Goal: Information Seeking & Learning: Learn about a topic

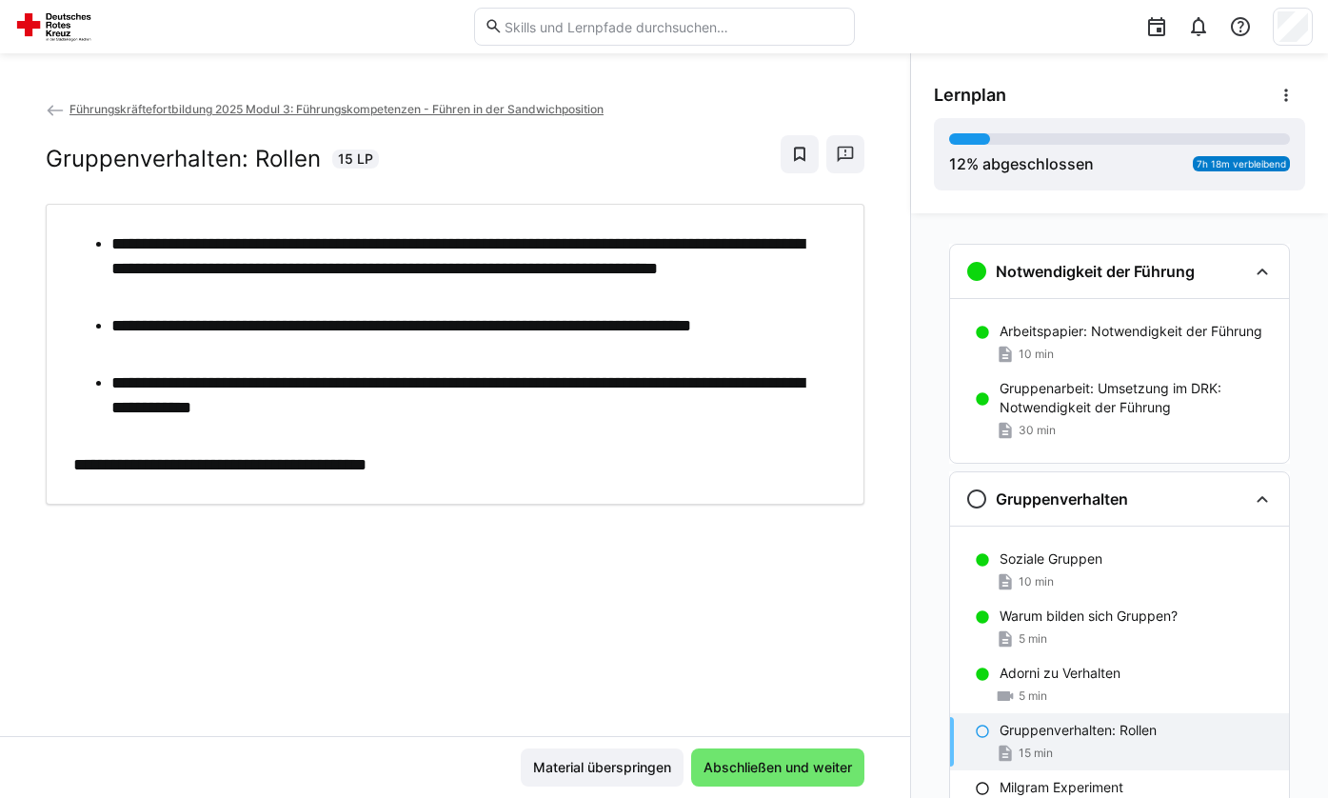
click at [67, 112] on link "Führungskräftefortbildung 2025 Modul 3: Führungskompetenzen - Führen in der San…" at bounding box center [325, 109] width 558 height 14
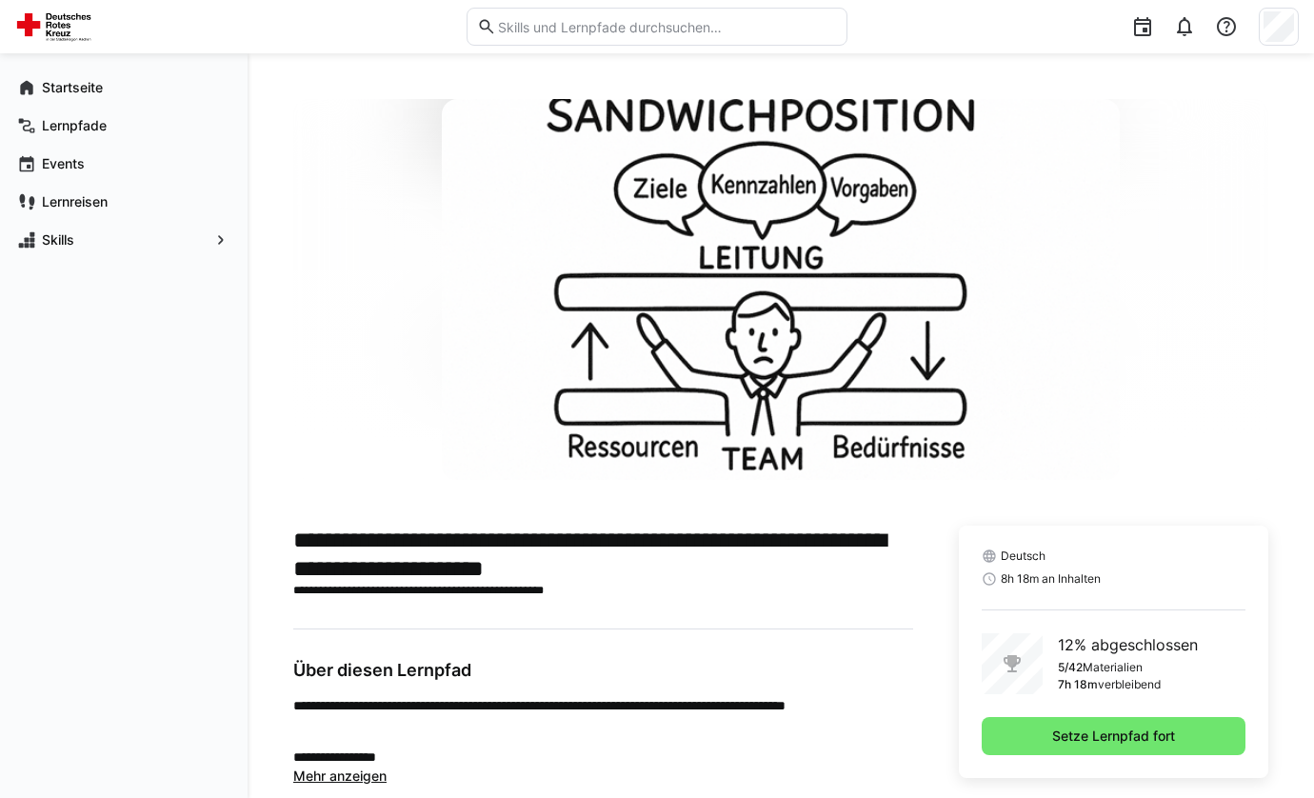
click at [1110, 772] on div "Deutsch 8h 18m an Inhalten 12% abgeschlossen 5/42 Materialien 7h 18m verbleiben…" at bounding box center [1113, 652] width 309 height 252
click at [1085, 721] on span "Setze Lernpfad fort" at bounding box center [1114, 736] width 264 height 38
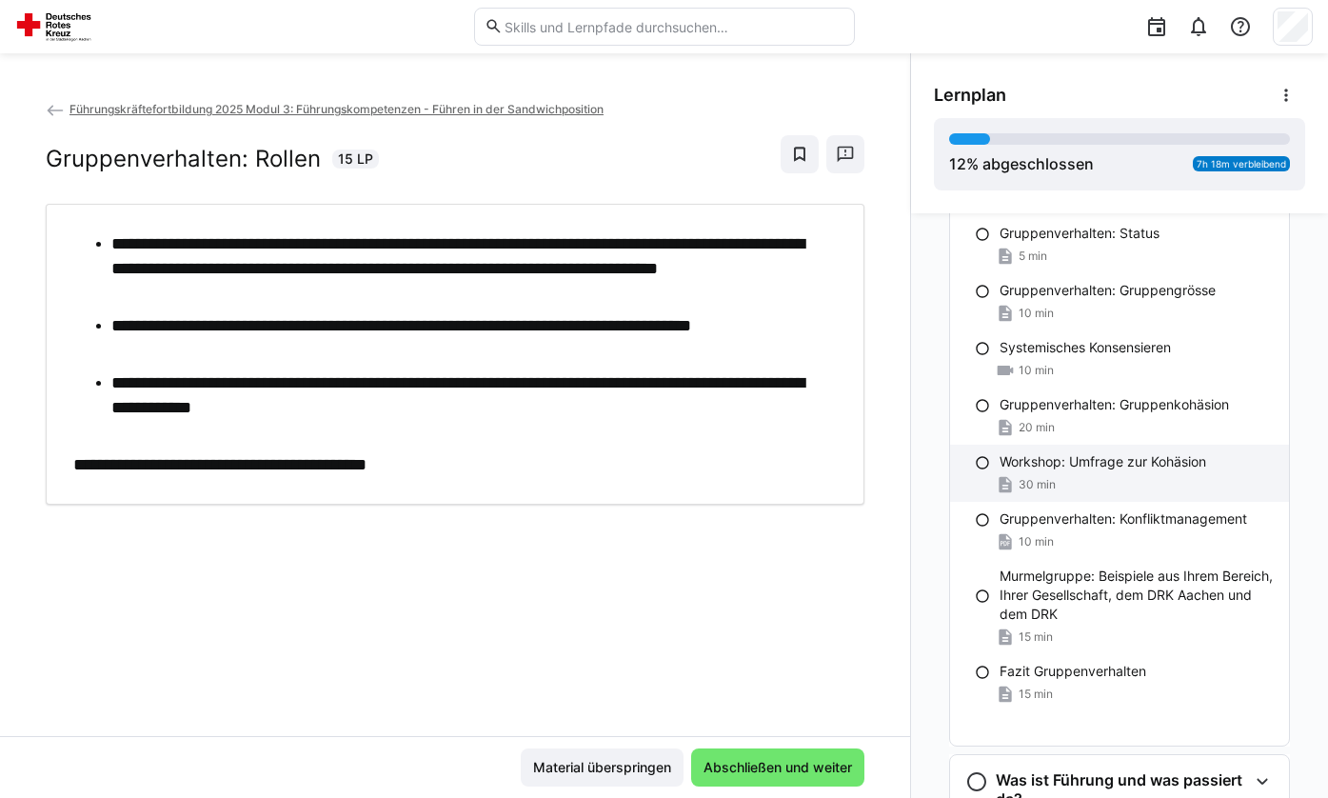
scroll to position [571, 0]
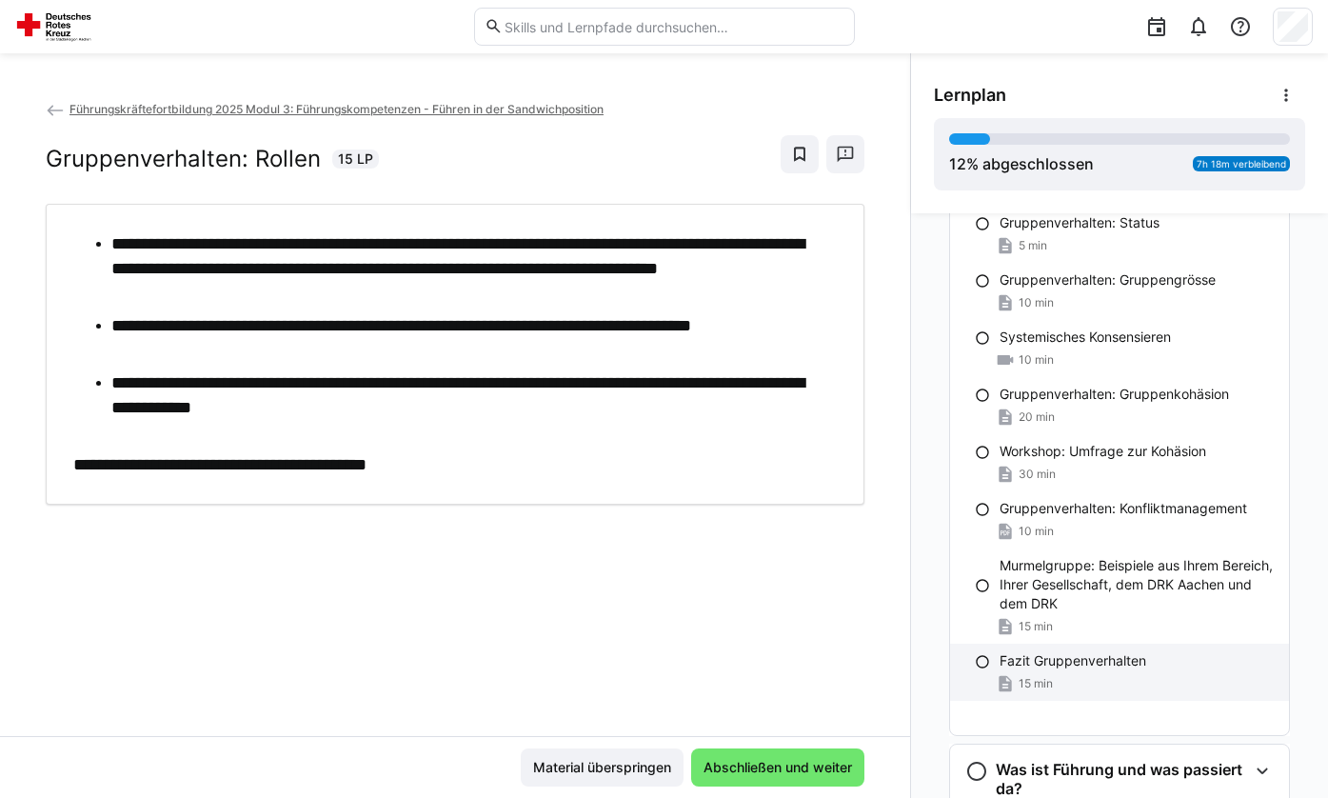
click at [1101, 670] on p "Fazit Gruppenverhalten" at bounding box center [1073, 660] width 147 height 19
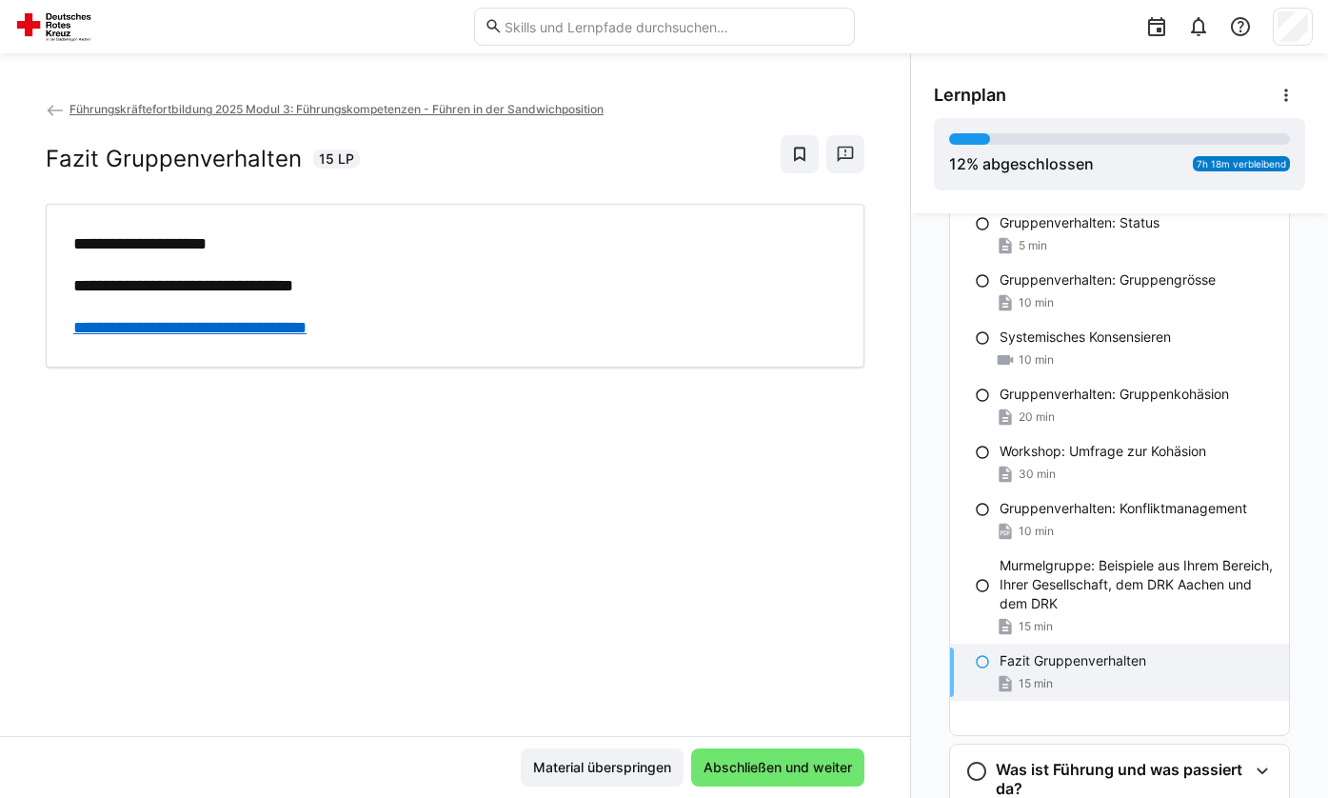
click at [307, 332] on link "**********" at bounding box center [189, 327] width 233 height 17
click at [307, 319] on link "**********" at bounding box center [189, 327] width 233 height 17
click at [776, 752] on span "Abschließen und weiter" at bounding box center [777, 767] width 173 height 38
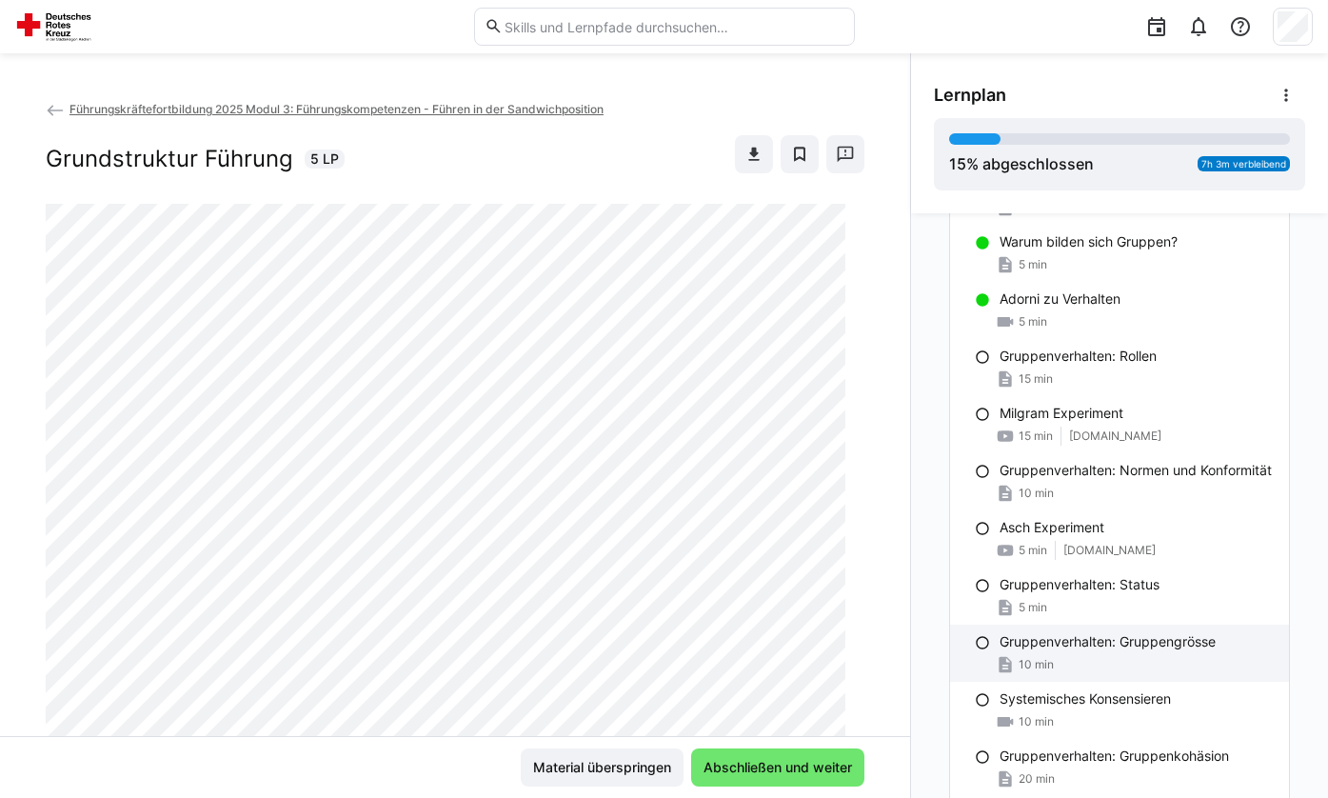
scroll to position [56, 0]
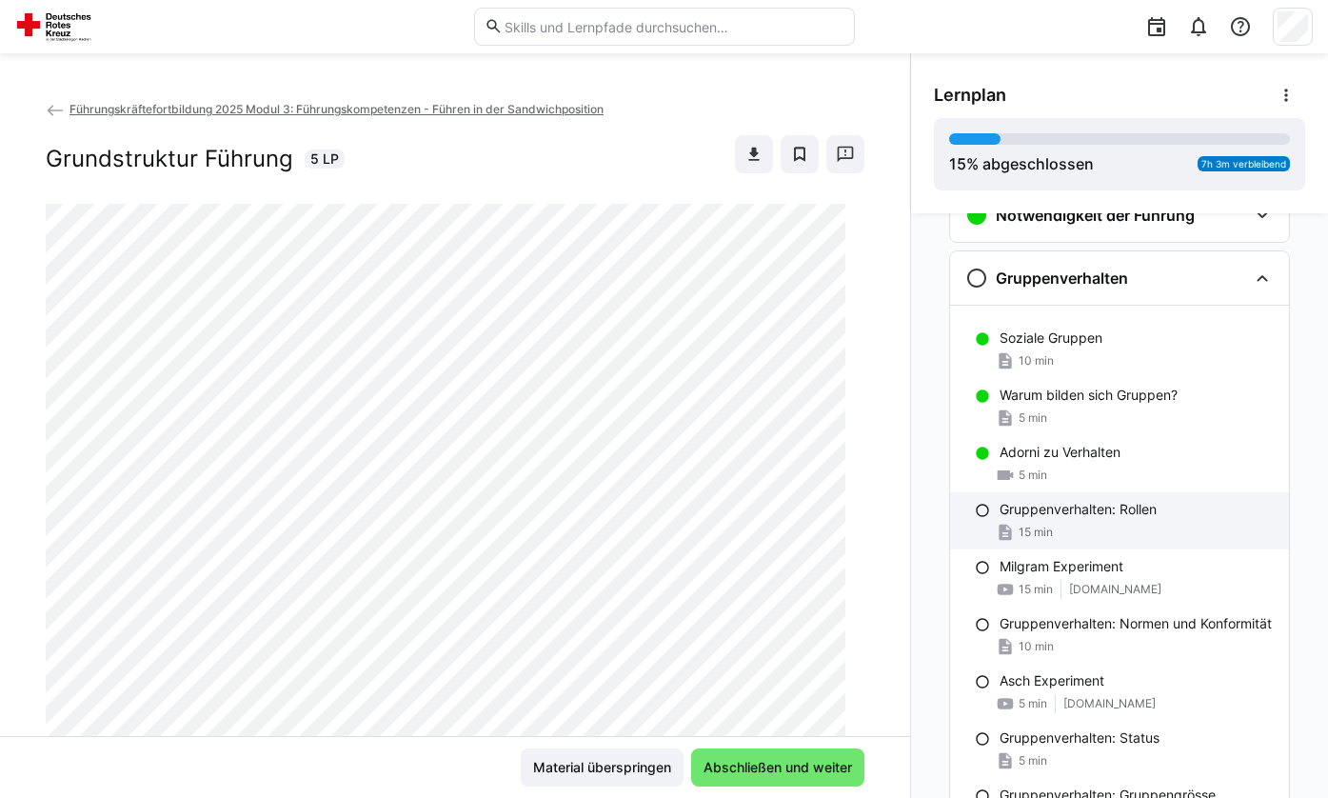
click at [1132, 513] on p "Gruppenverhalten: Rollen" at bounding box center [1078, 509] width 157 height 19
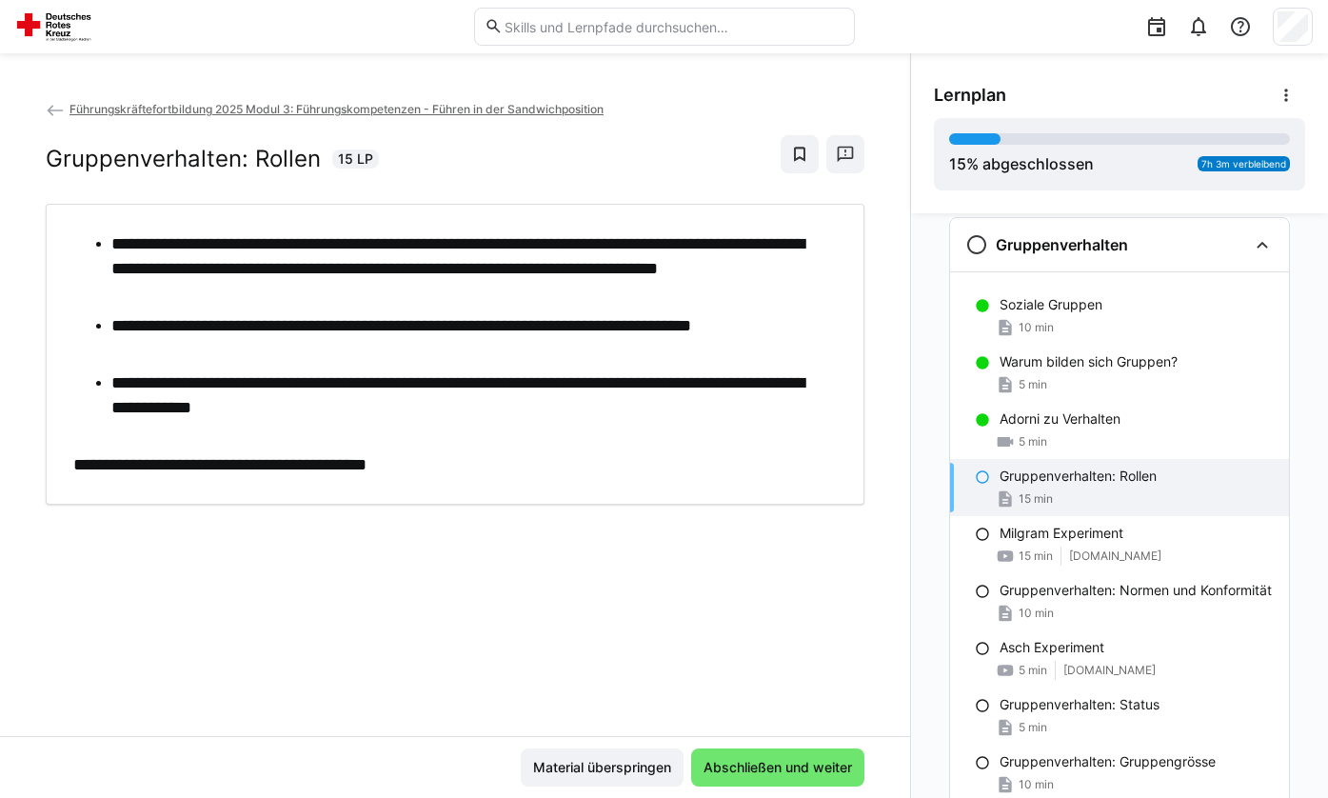
scroll to position [93, 0]
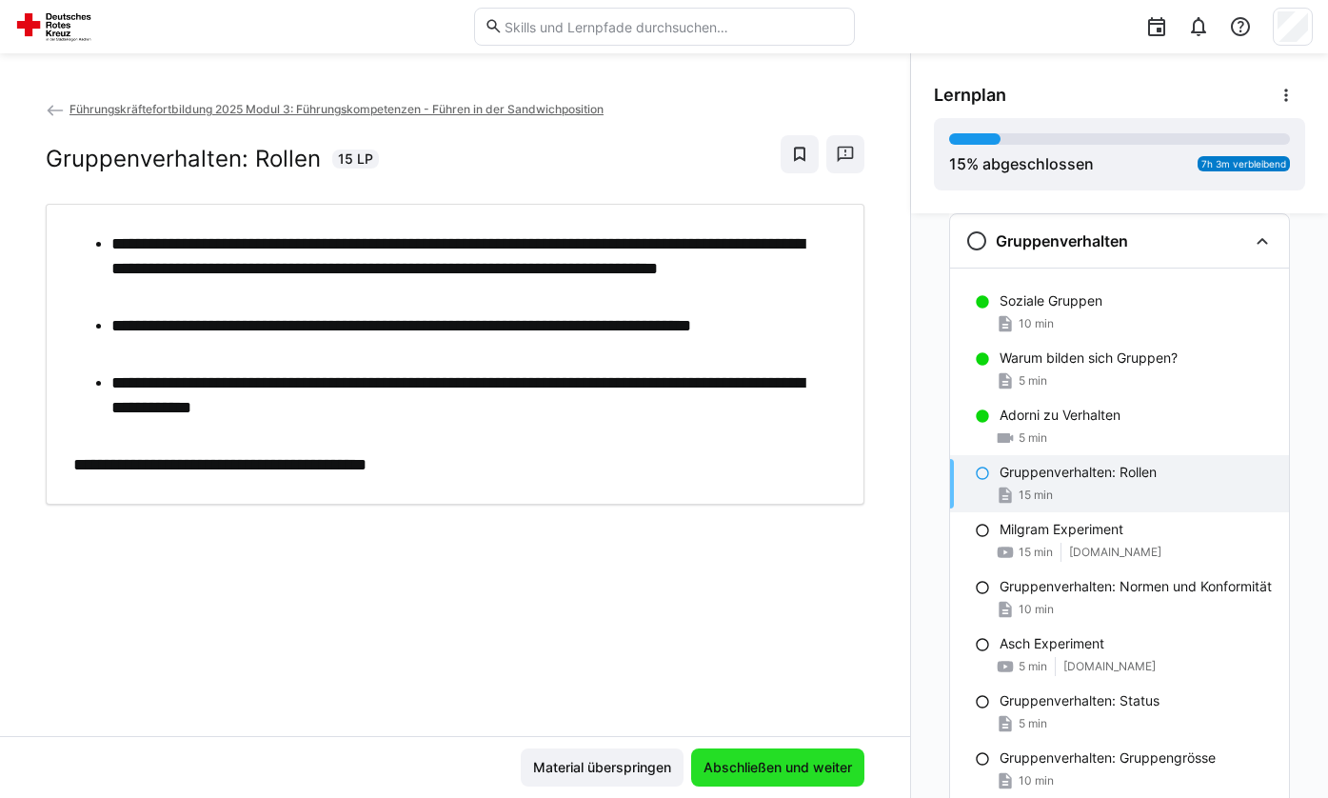
click at [819, 760] on span "Abschließen und weiter" at bounding box center [778, 767] width 154 height 19
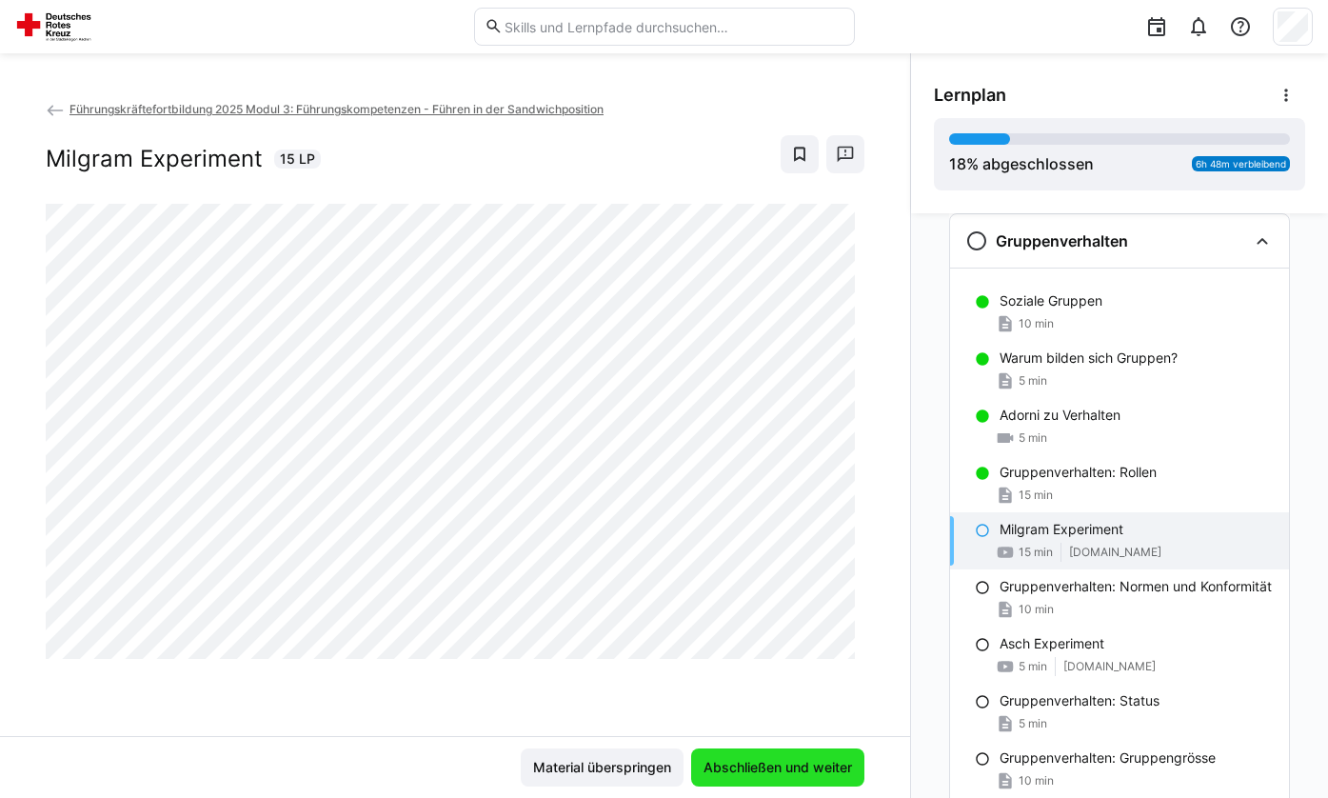
click at [809, 761] on span "Abschließen und weiter" at bounding box center [778, 767] width 154 height 19
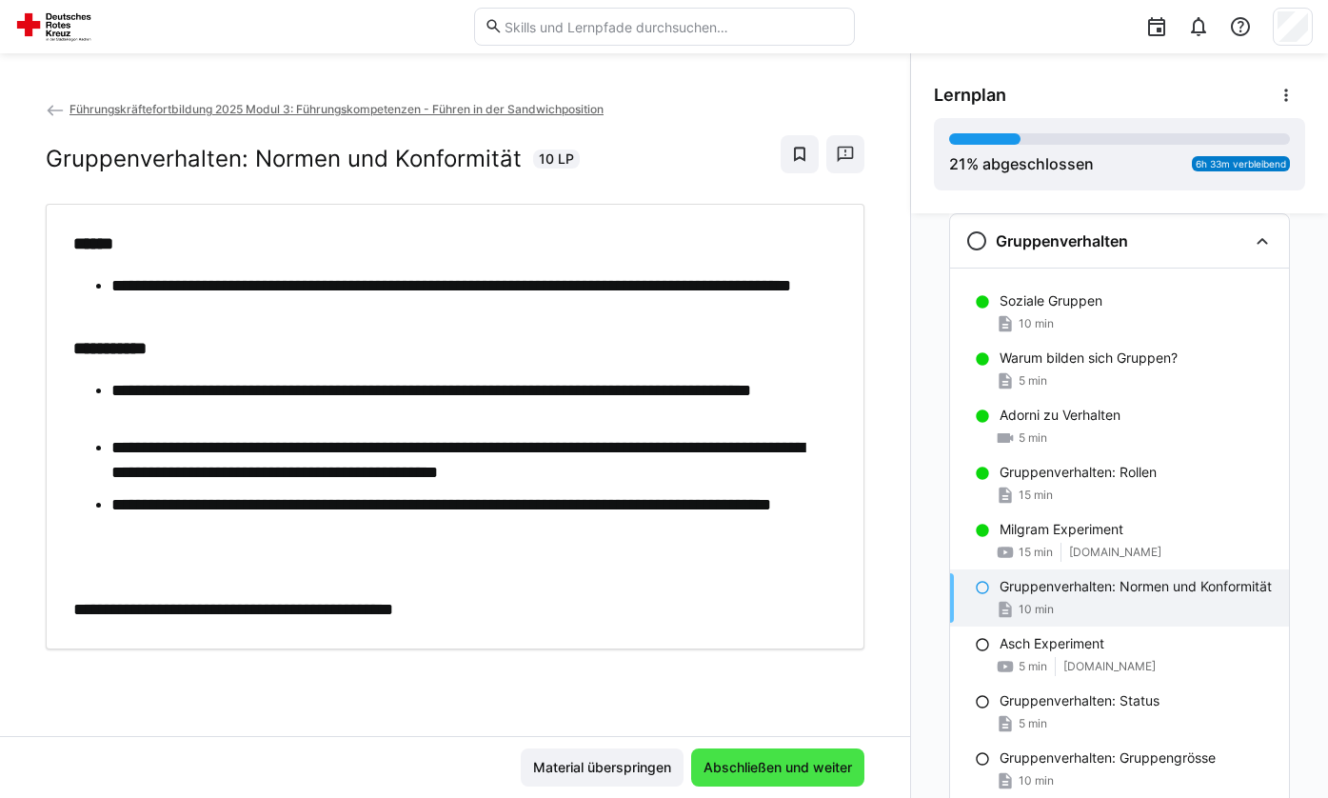
click at [743, 766] on span "Abschließen und weiter" at bounding box center [778, 767] width 154 height 19
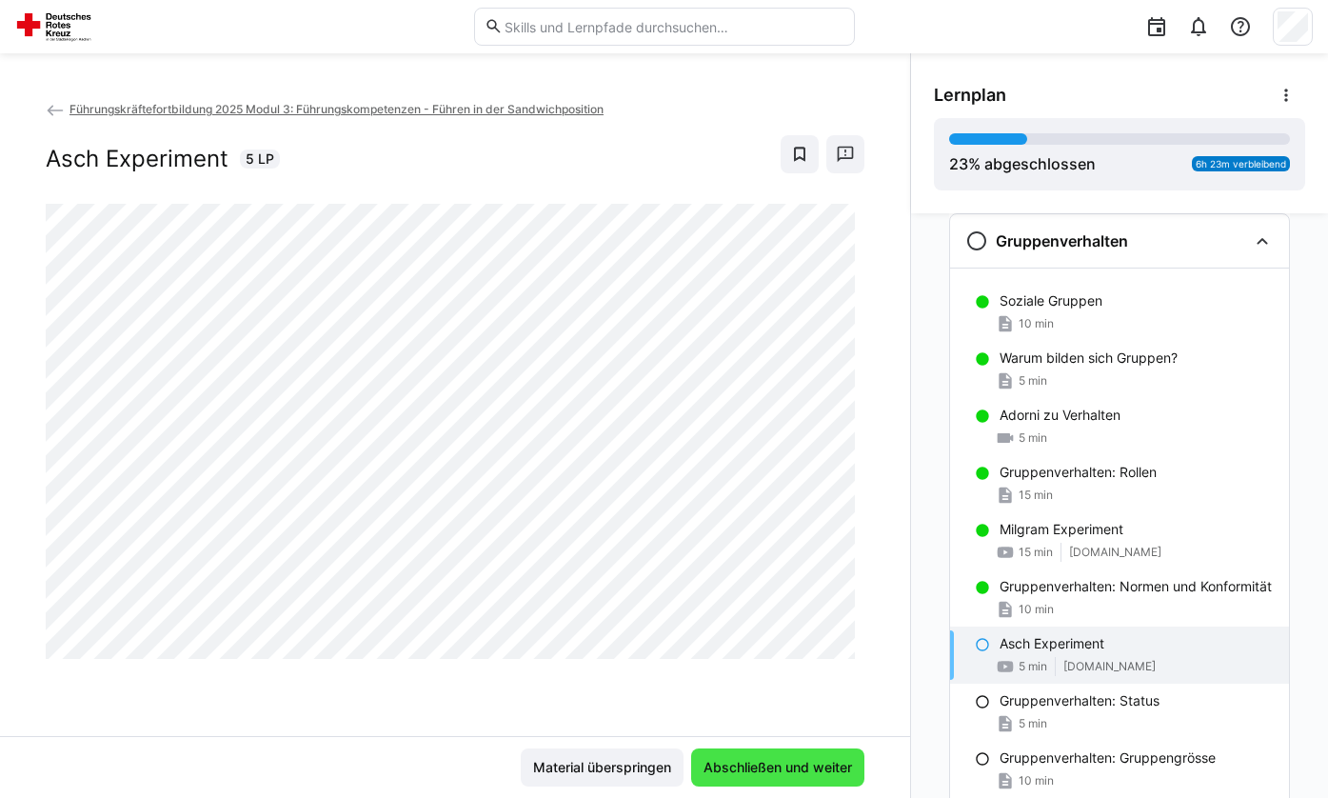
click at [743, 768] on span "Abschließen und weiter" at bounding box center [778, 767] width 154 height 19
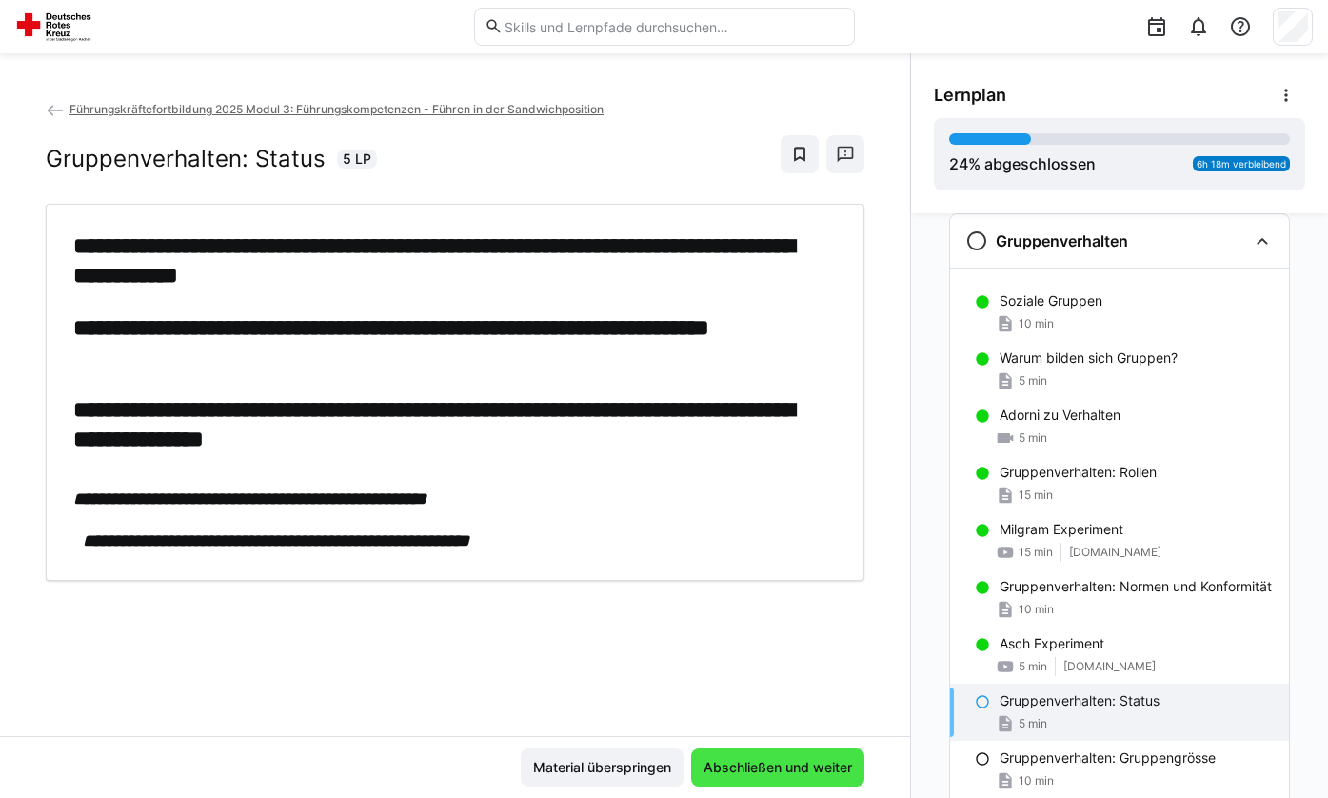
click at [788, 769] on span "Abschließen und weiter" at bounding box center [778, 767] width 154 height 19
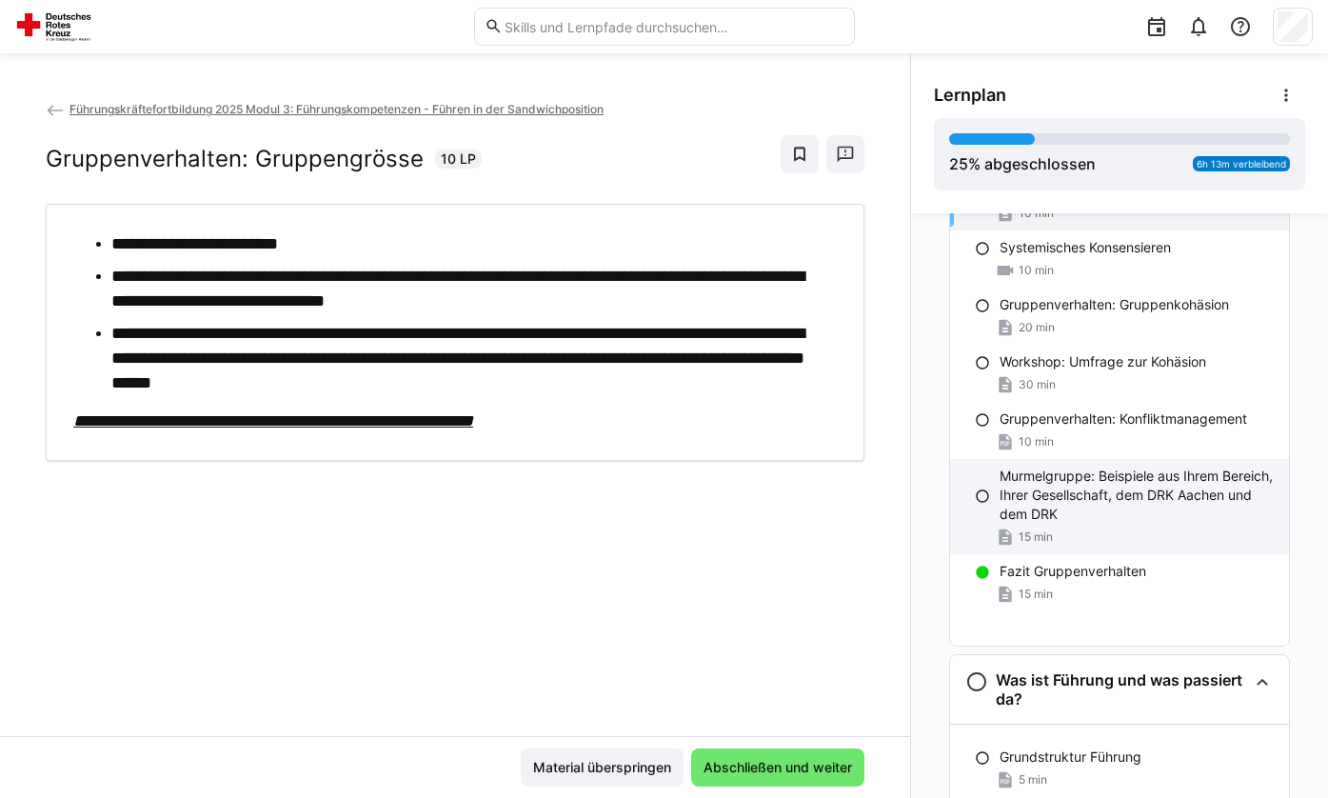
scroll to position [665, 0]
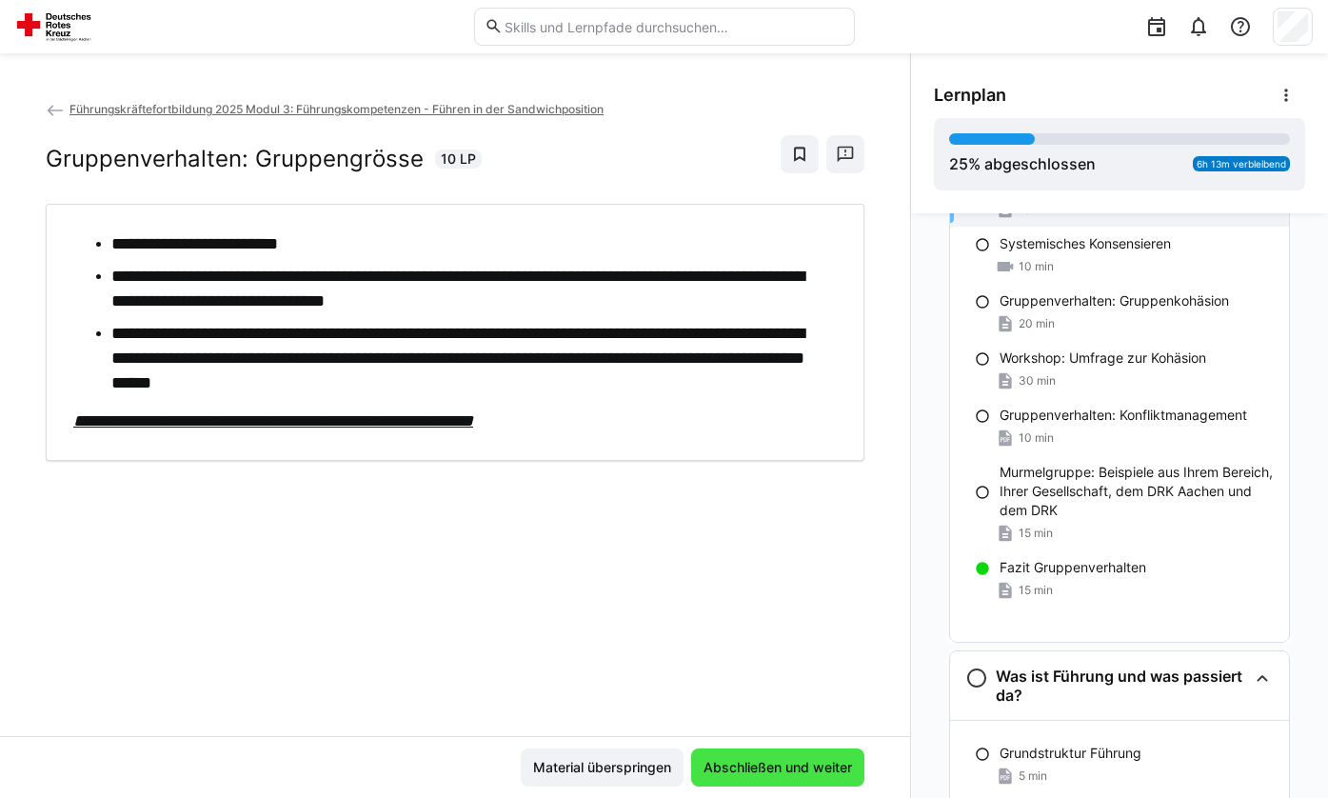
click at [765, 763] on span "Abschließen und weiter" at bounding box center [778, 767] width 154 height 19
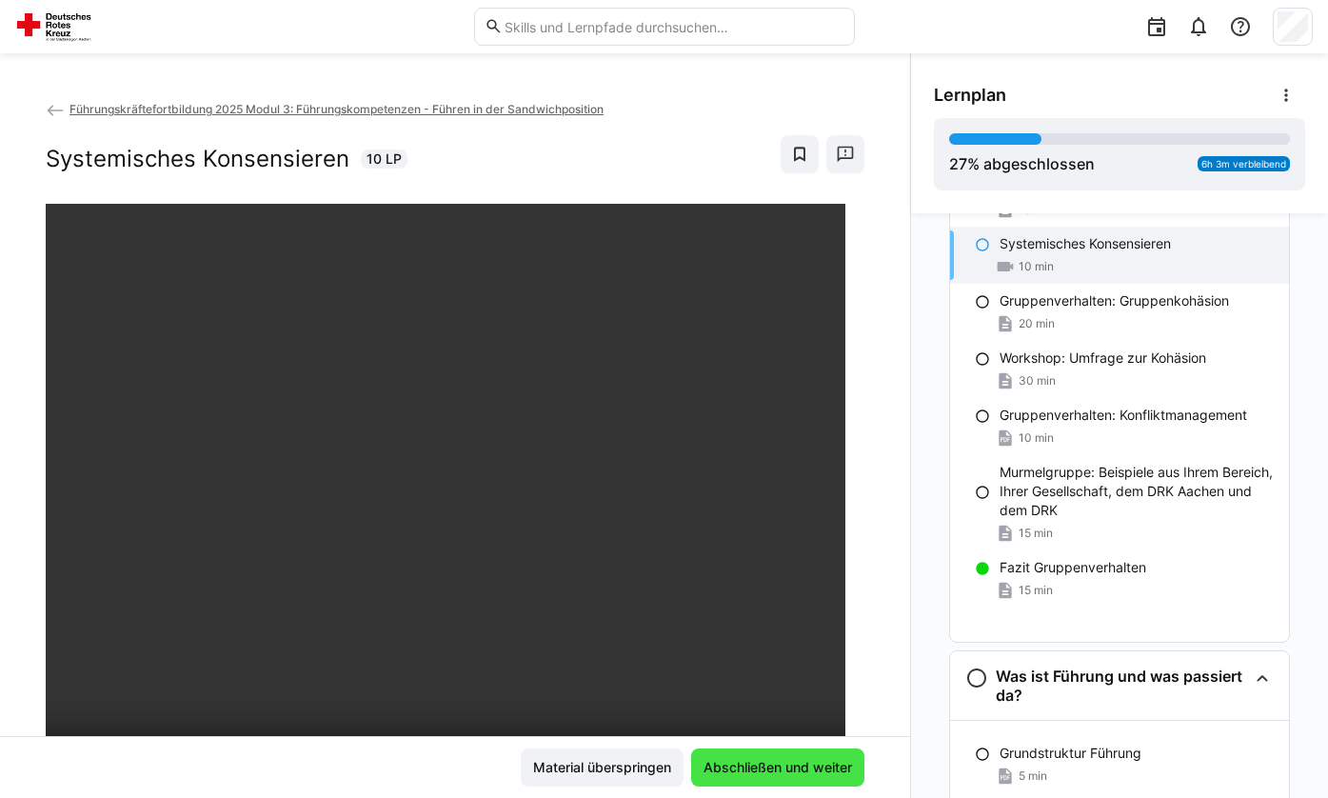
click at [765, 763] on span "Abschließen und weiter" at bounding box center [778, 767] width 154 height 19
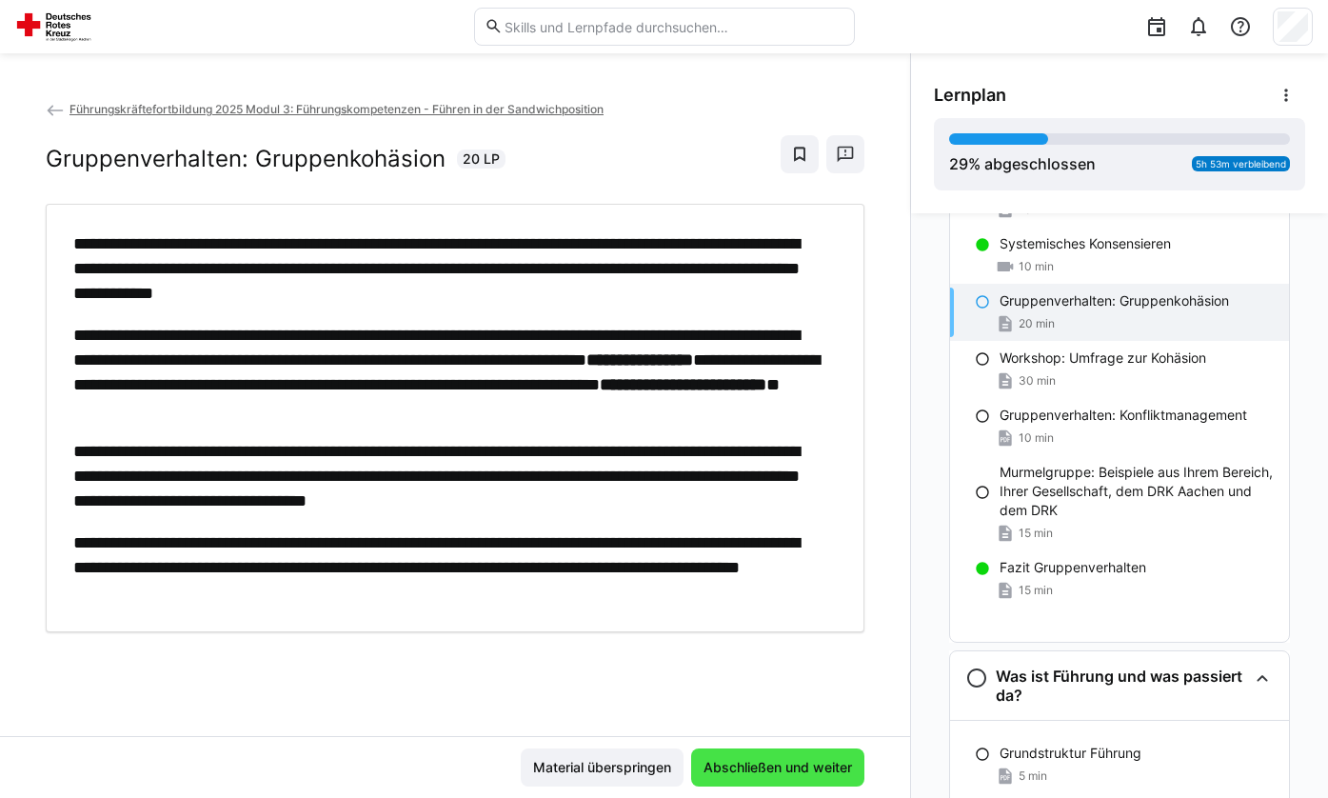
click at [799, 767] on span "Abschließen und weiter" at bounding box center [778, 767] width 154 height 19
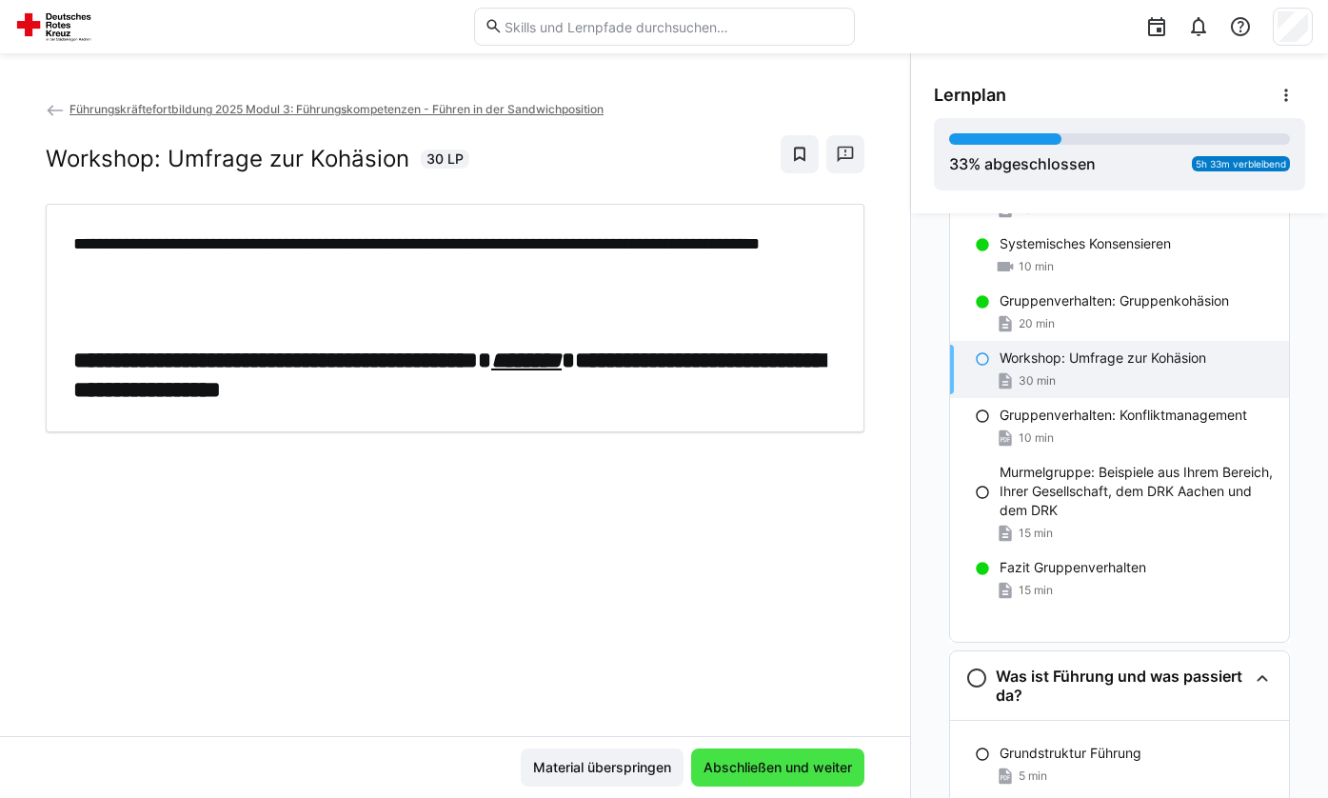
click at [798, 767] on span "Abschließen und weiter" at bounding box center [778, 767] width 154 height 19
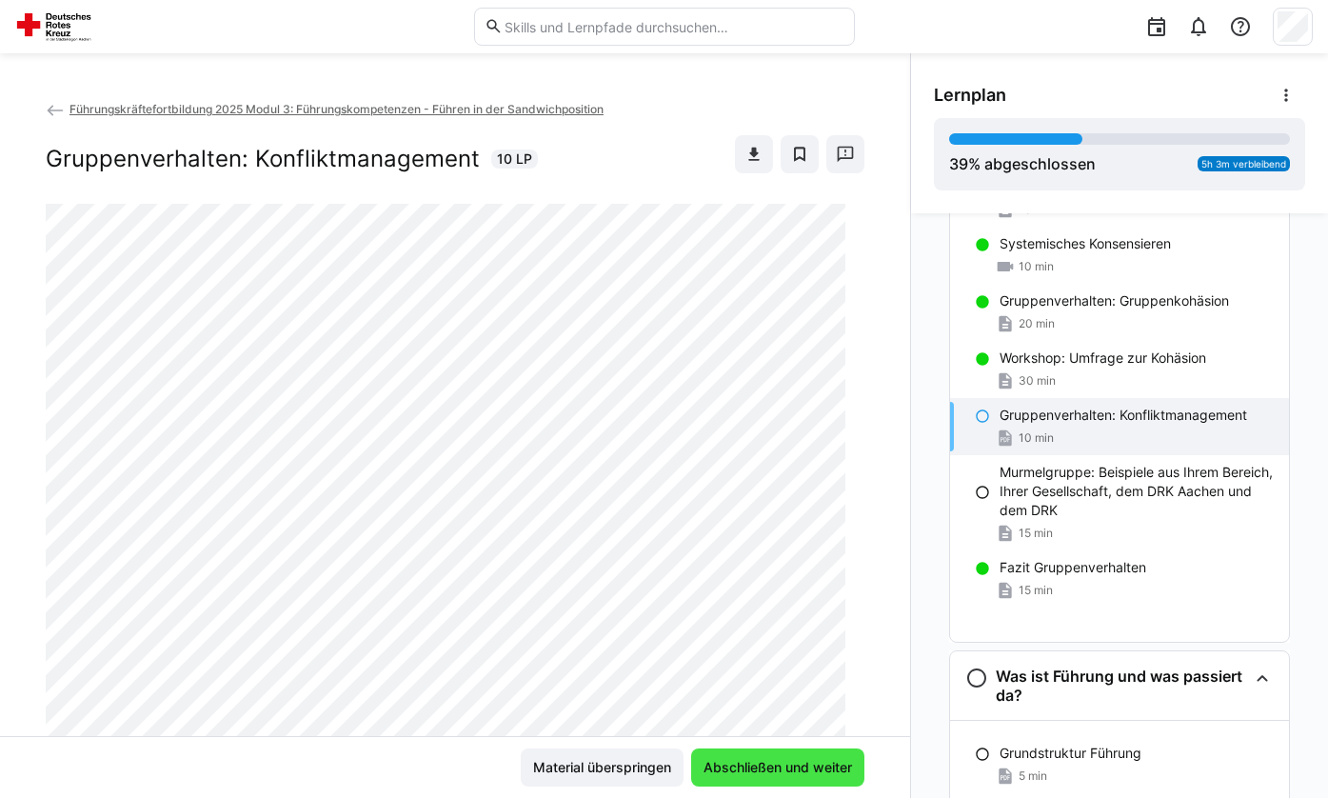
click at [795, 757] on span "Abschließen und weiter" at bounding box center [777, 767] width 173 height 38
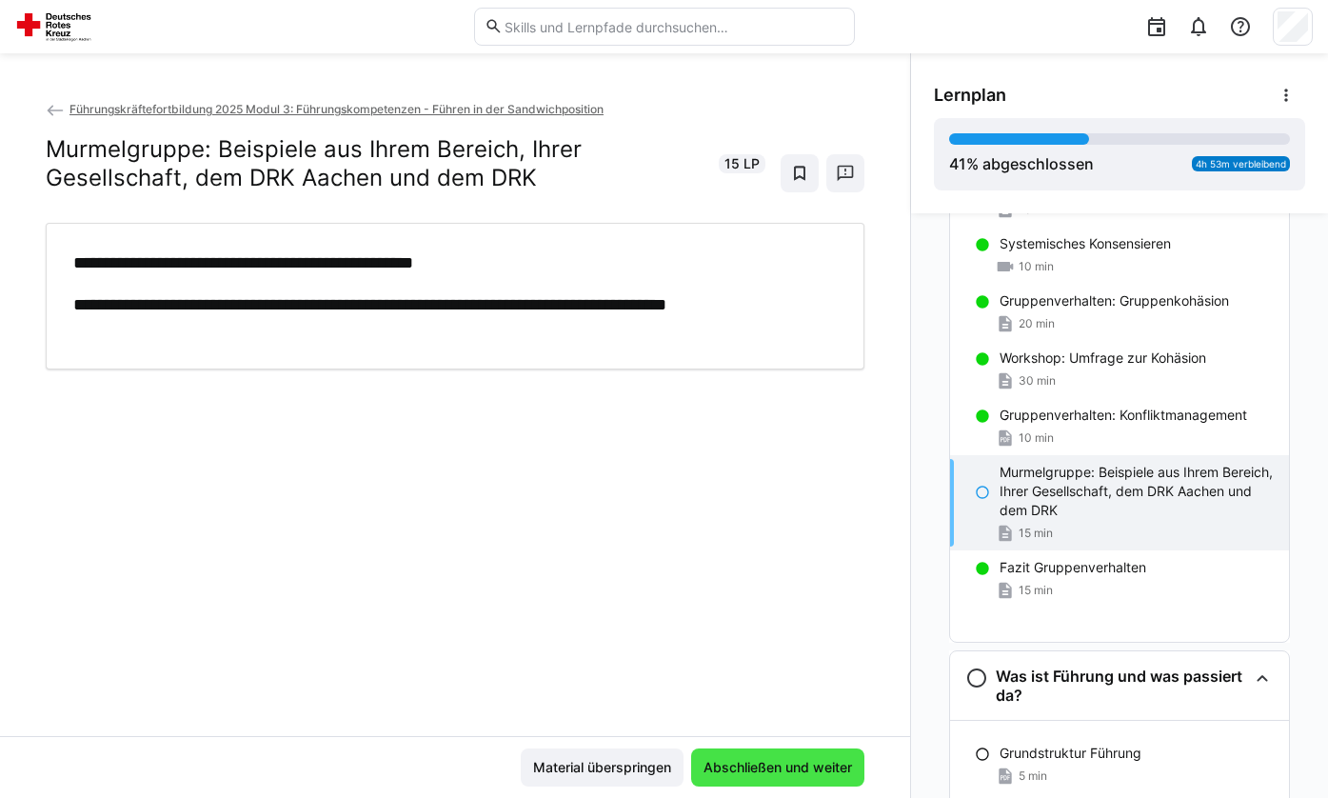
click at [795, 757] on span "Abschließen und weiter" at bounding box center [777, 767] width 173 height 38
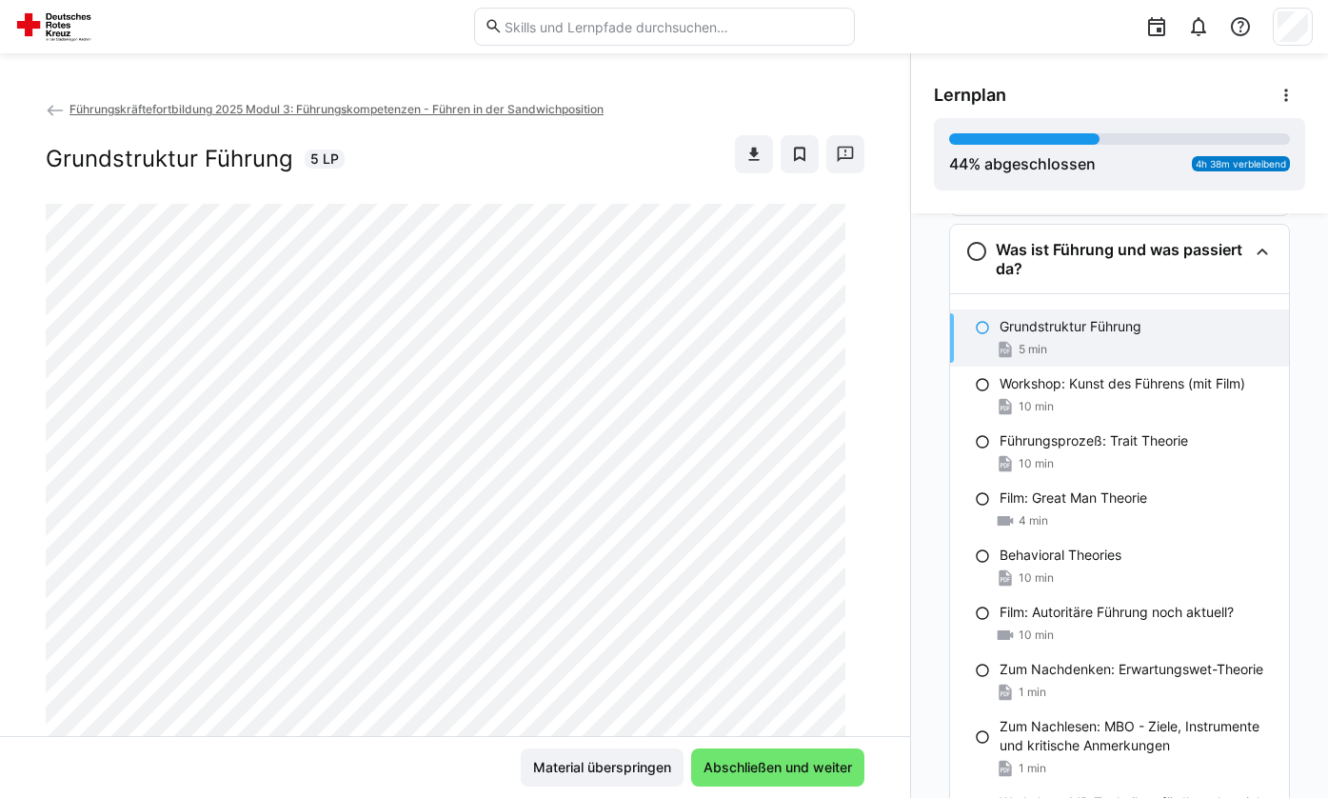
scroll to position [1102, 0]
